Goal: Find specific page/section: Find specific page/section

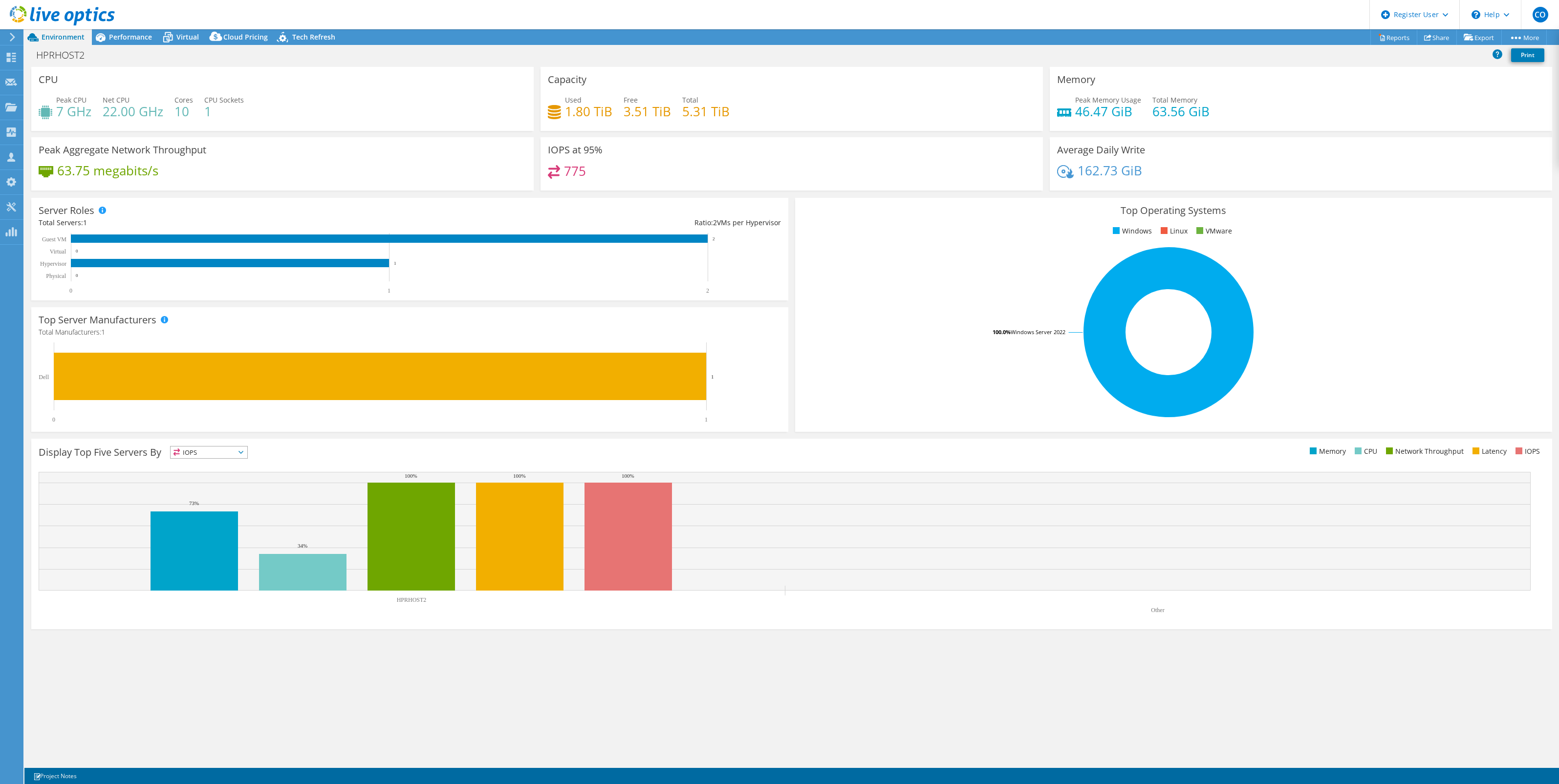
select select "USD"
